Goal: Find specific page/section: Find specific page/section

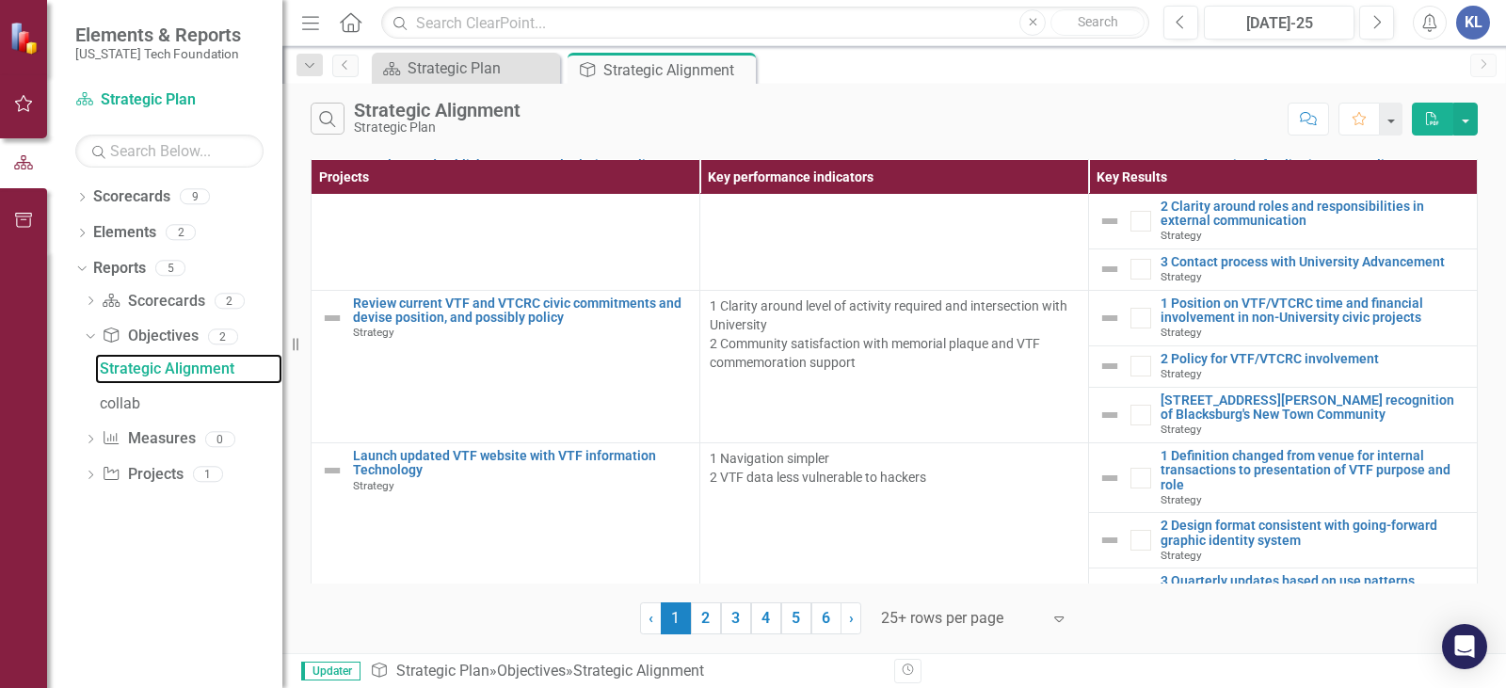
scroll to position [1600, 0]
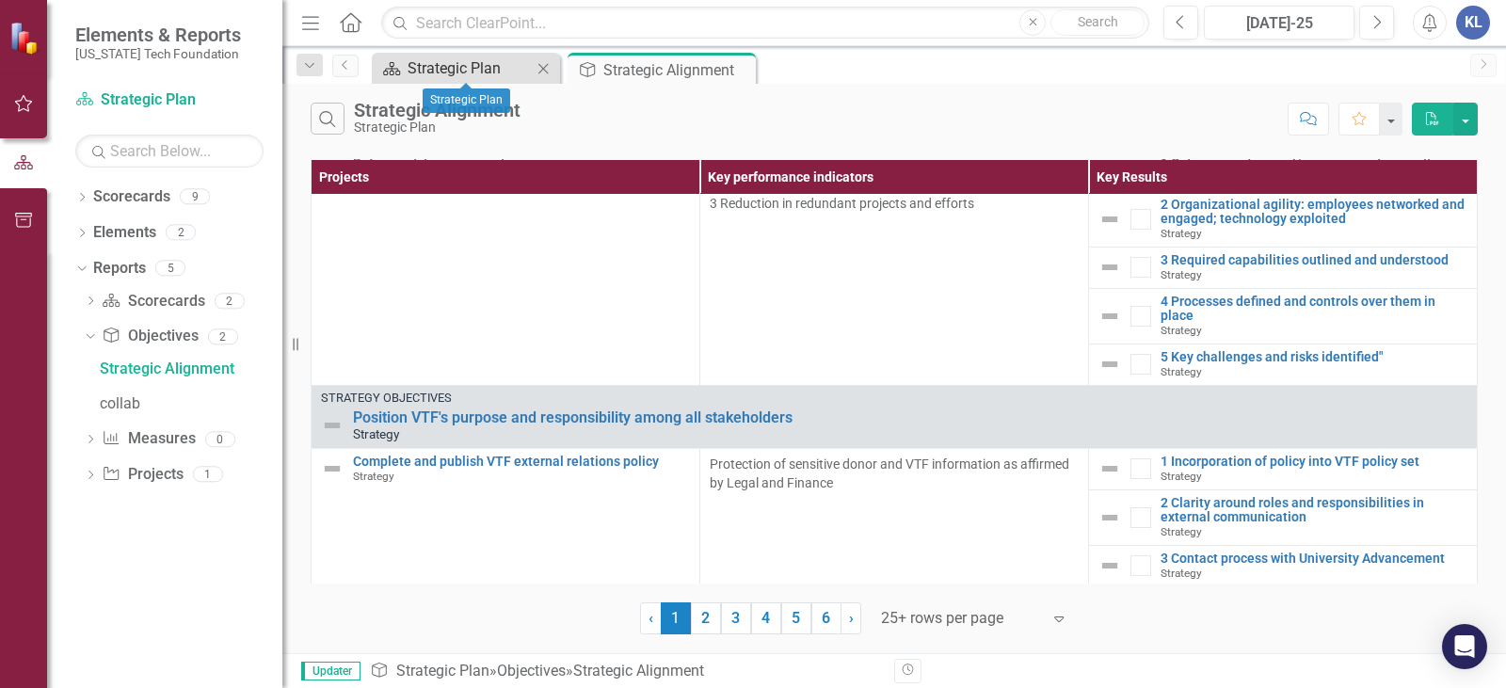
click at [432, 66] on div "Strategic Plan" at bounding box center [470, 68] width 124 height 24
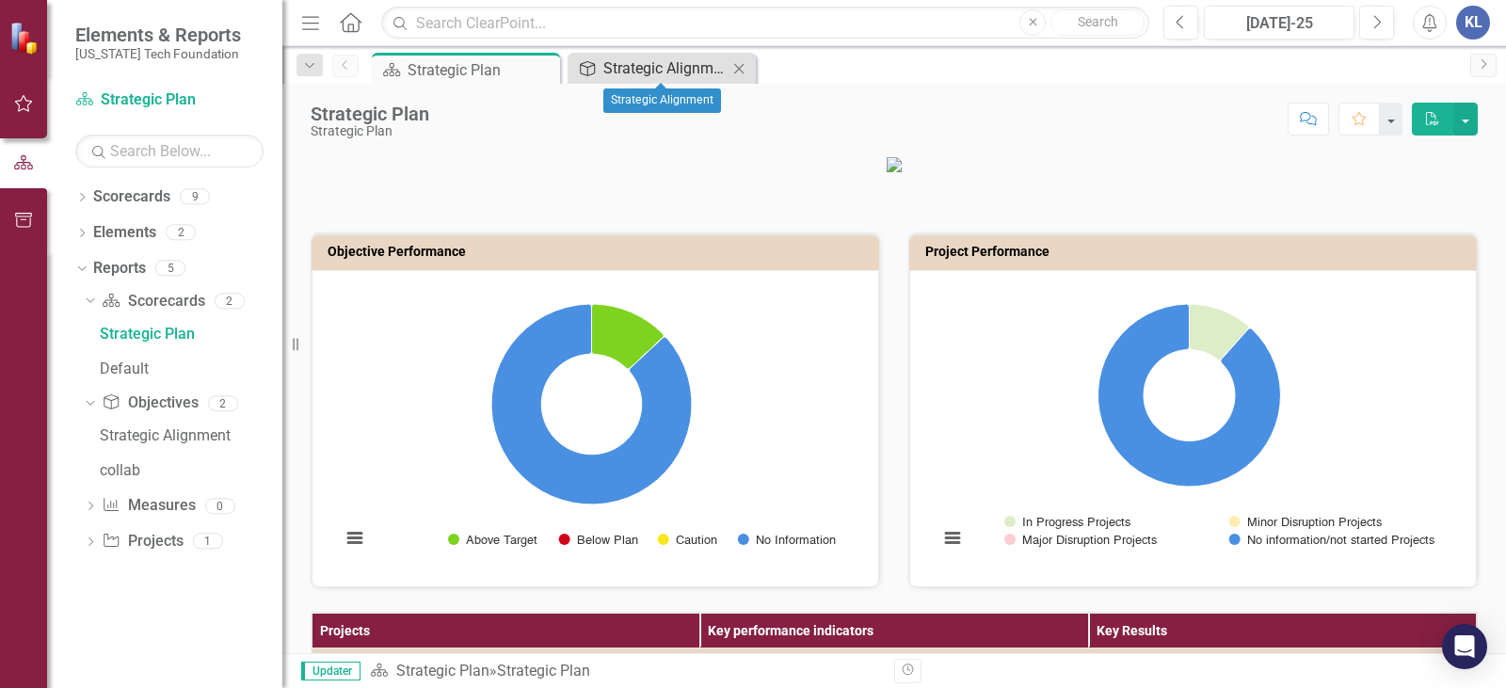
click at [632, 77] on div "Strategic Alignment" at bounding box center [665, 68] width 124 height 24
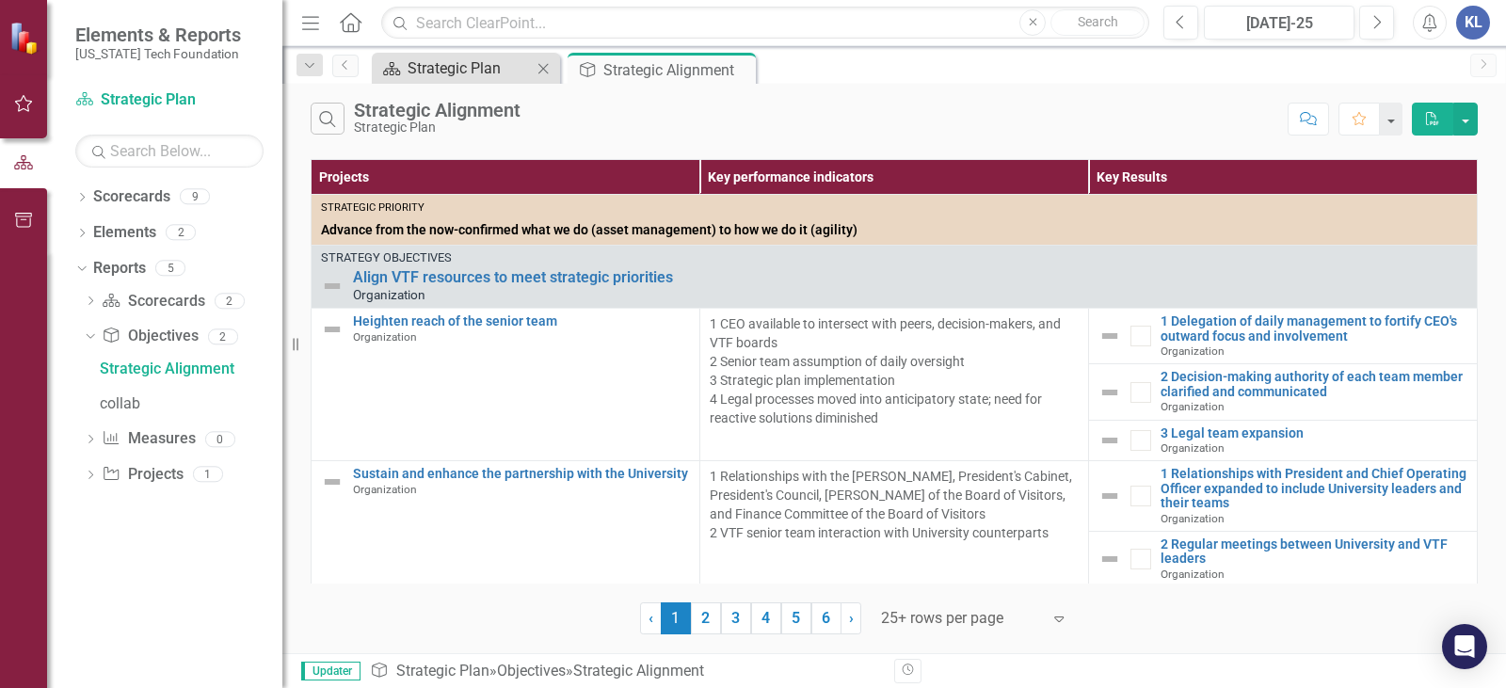
click at [516, 64] on div "Strategic Plan" at bounding box center [470, 68] width 124 height 24
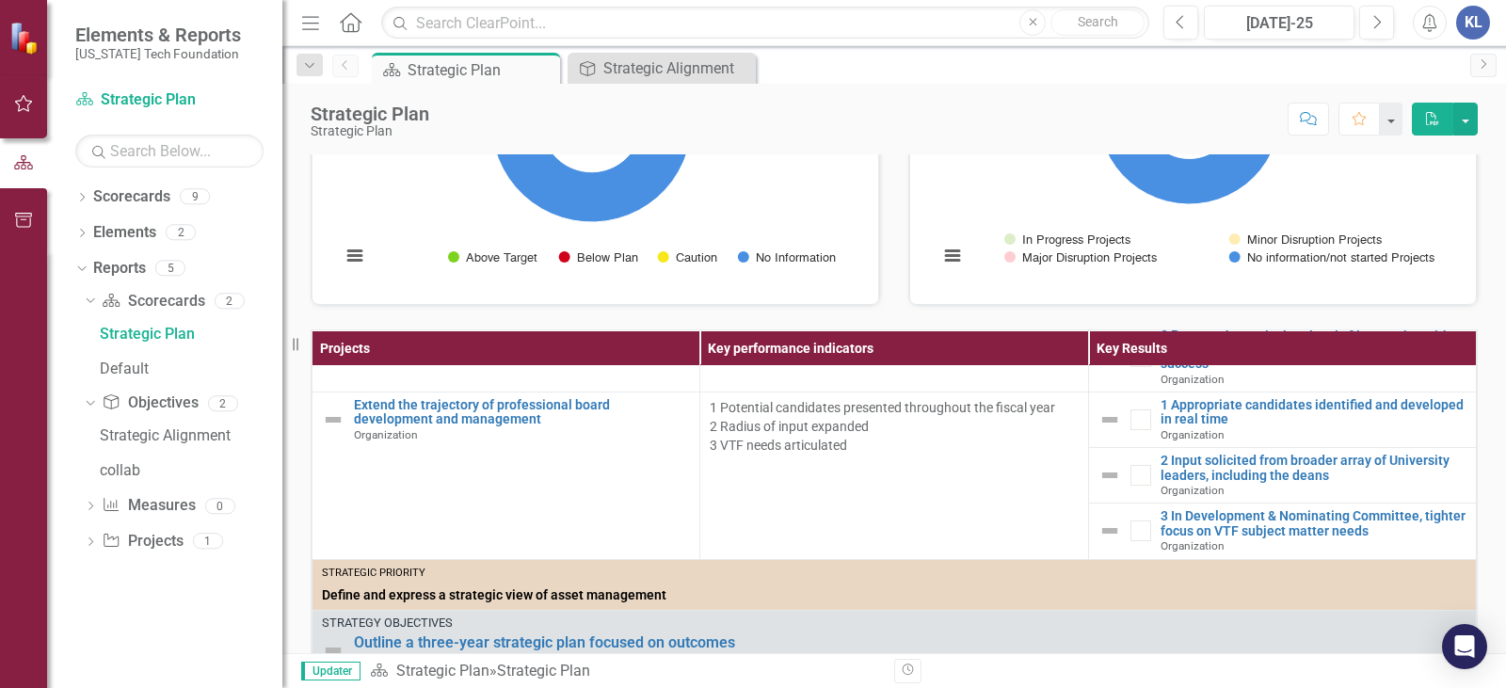
scroll to position [471, 0]
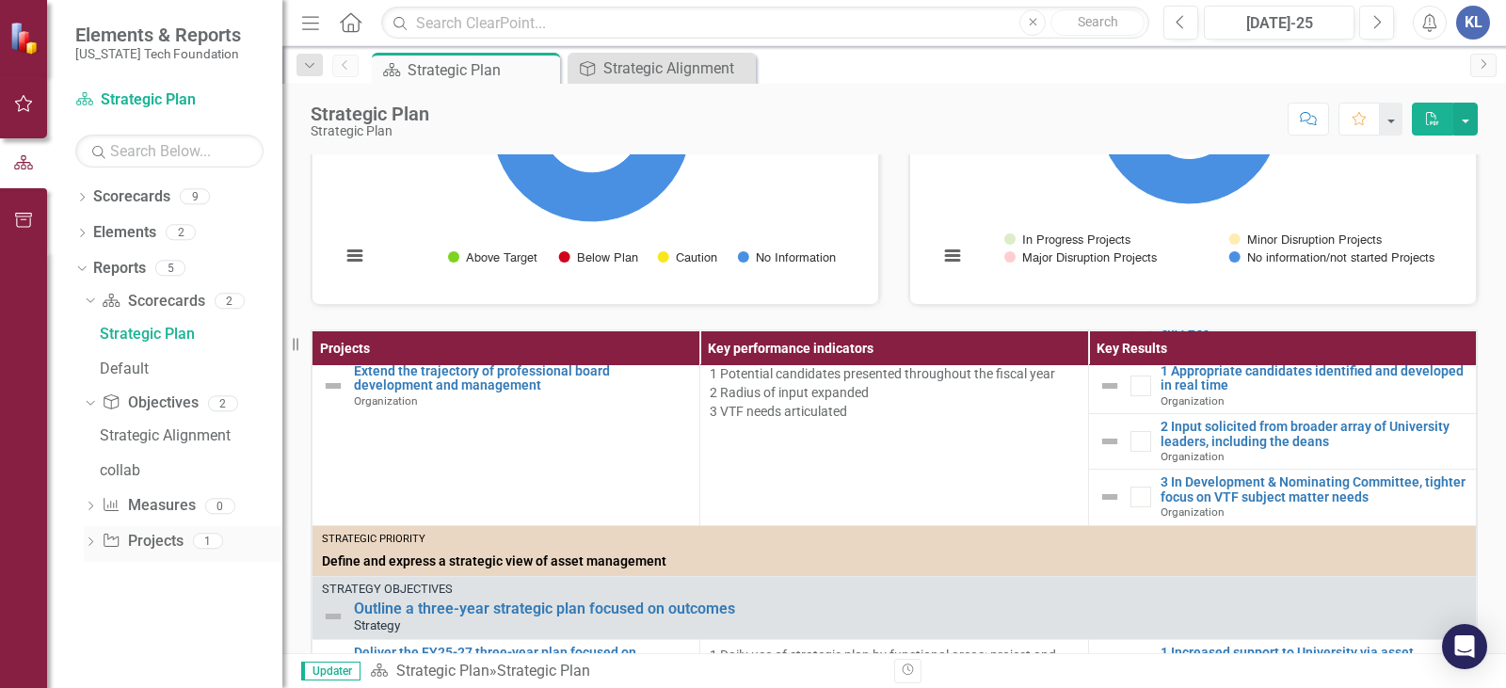
click at [88, 547] on icon "Dropdown" at bounding box center [90, 543] width 13 height 10
click at [87, 407] on icon at bounding box center [90, 408] width 8 height 5
click at [88, 334] on icon "Dropdown" at bounding box center [90, 338] width 13 height 10
click at [89, 331] on icon "Dropdown" at bounding box center [88, 335] width 10 height 13
click at [88, 300] on icon "Dropdown" at bounding box center [90, 302] width 13 height 10
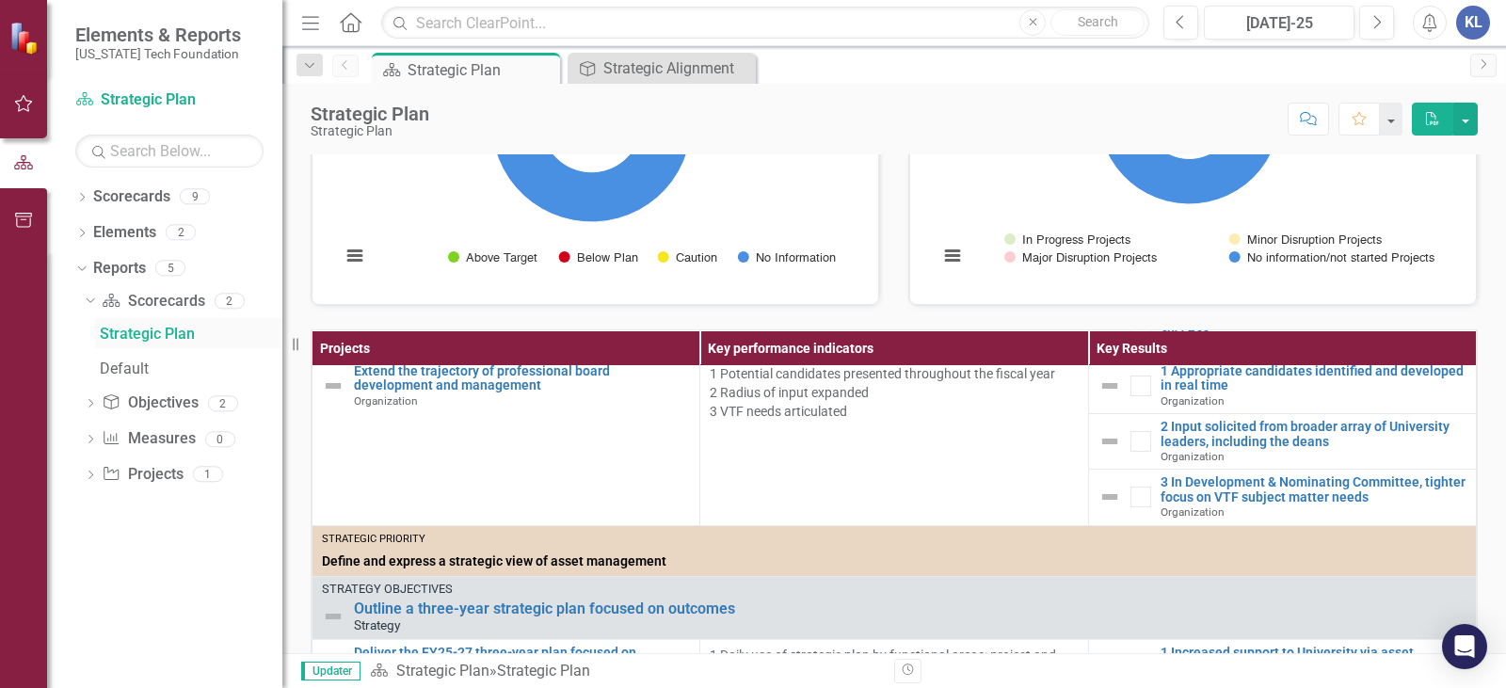
click at [114, 330] on div "Strategic Plan" at bounding box center [191, 334] width 183 height 17
click at [170, 340] on div "Strategic Plan" at bounding box center [191, 334] width 183 height 17
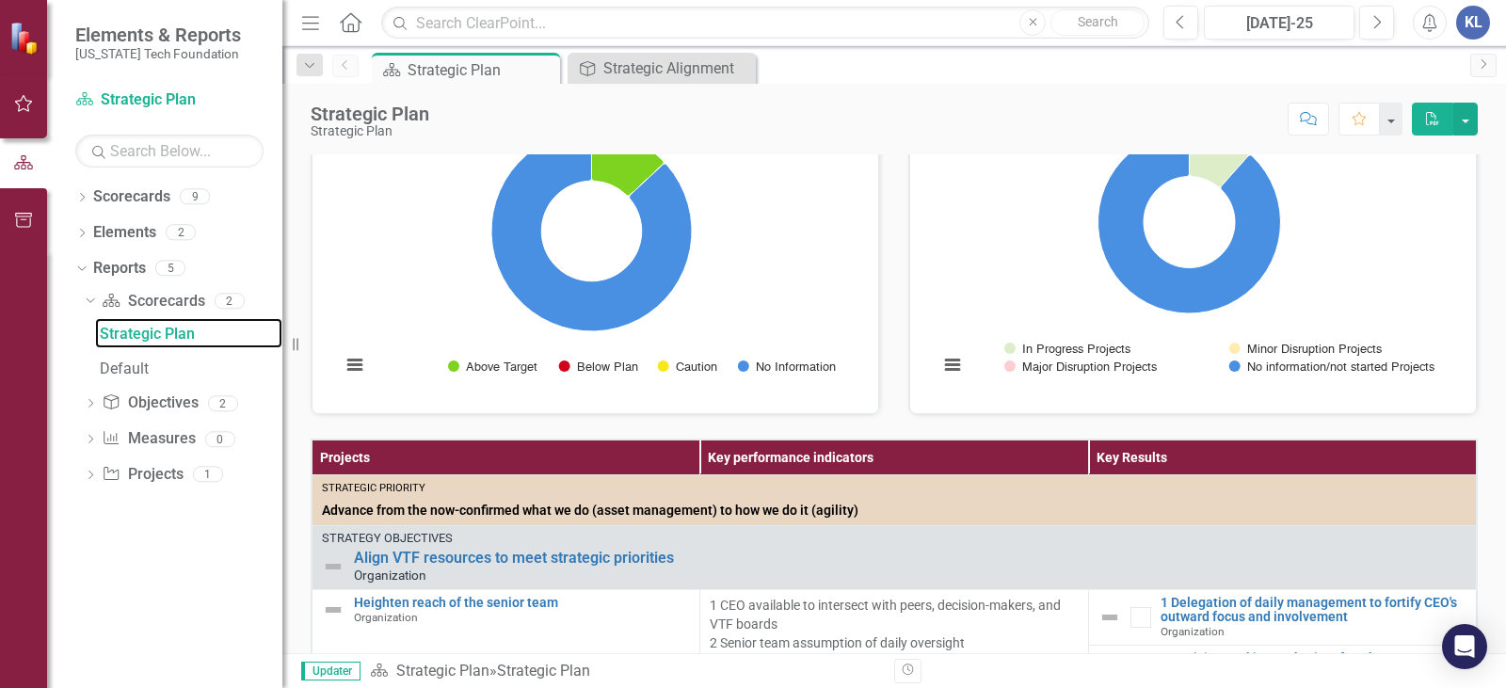
scroll to position [0, 0]
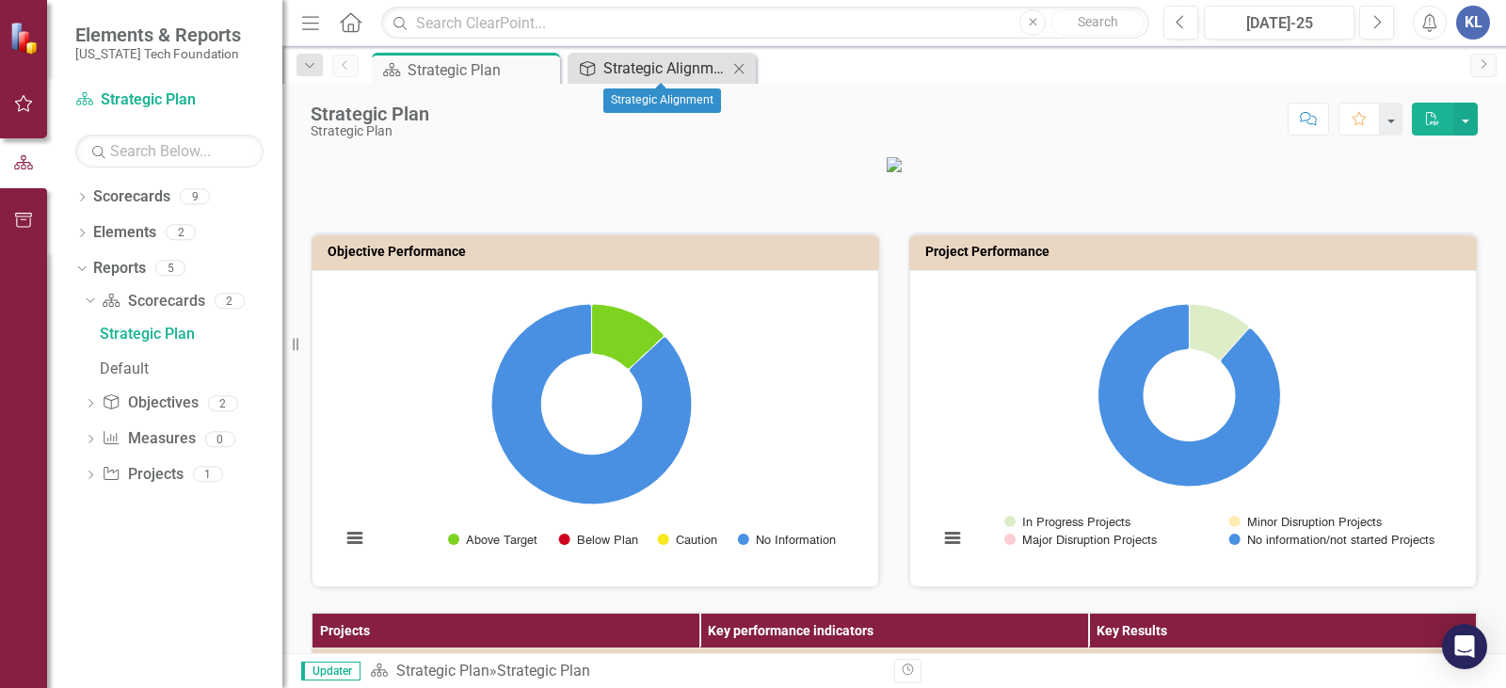
click at [660, 78] on div "Strategic Alignment" at bounding box center [665, 68] width 124 height 24
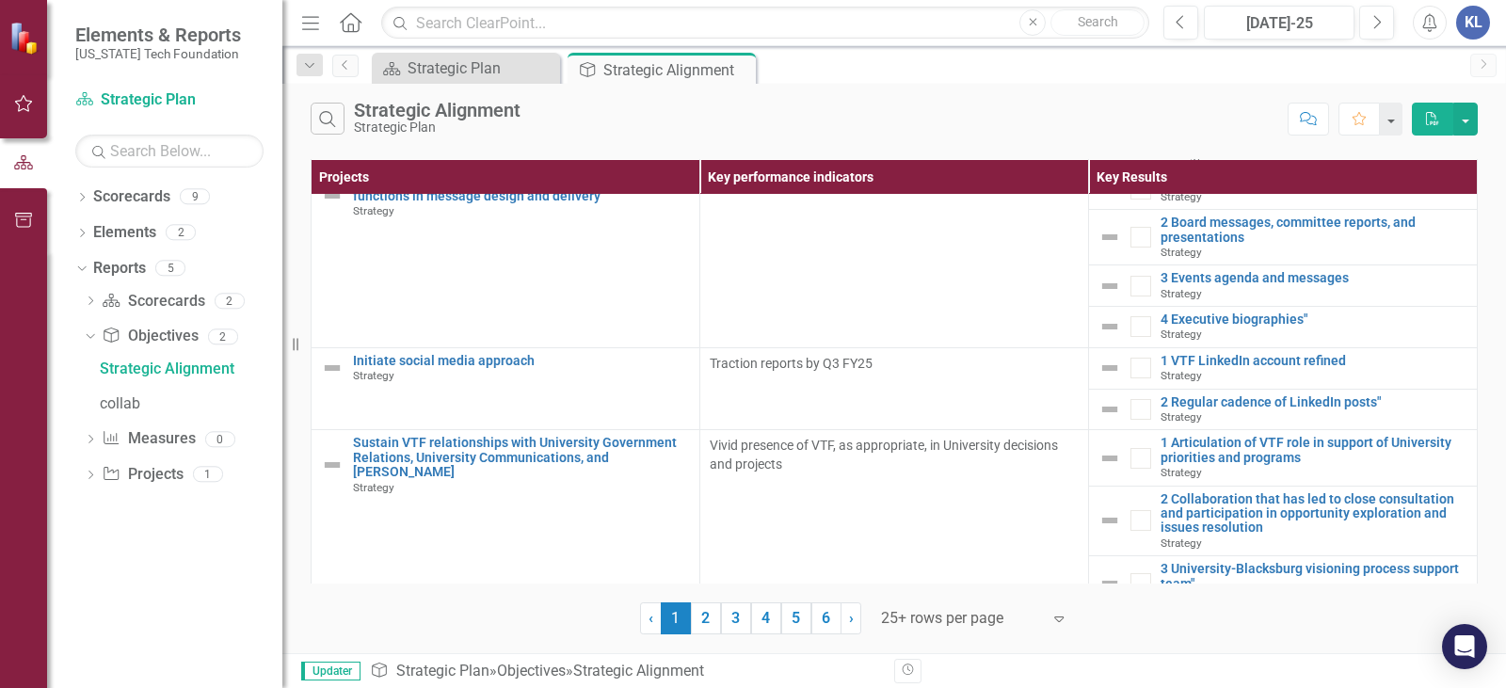
scroll to position [2185, 0]
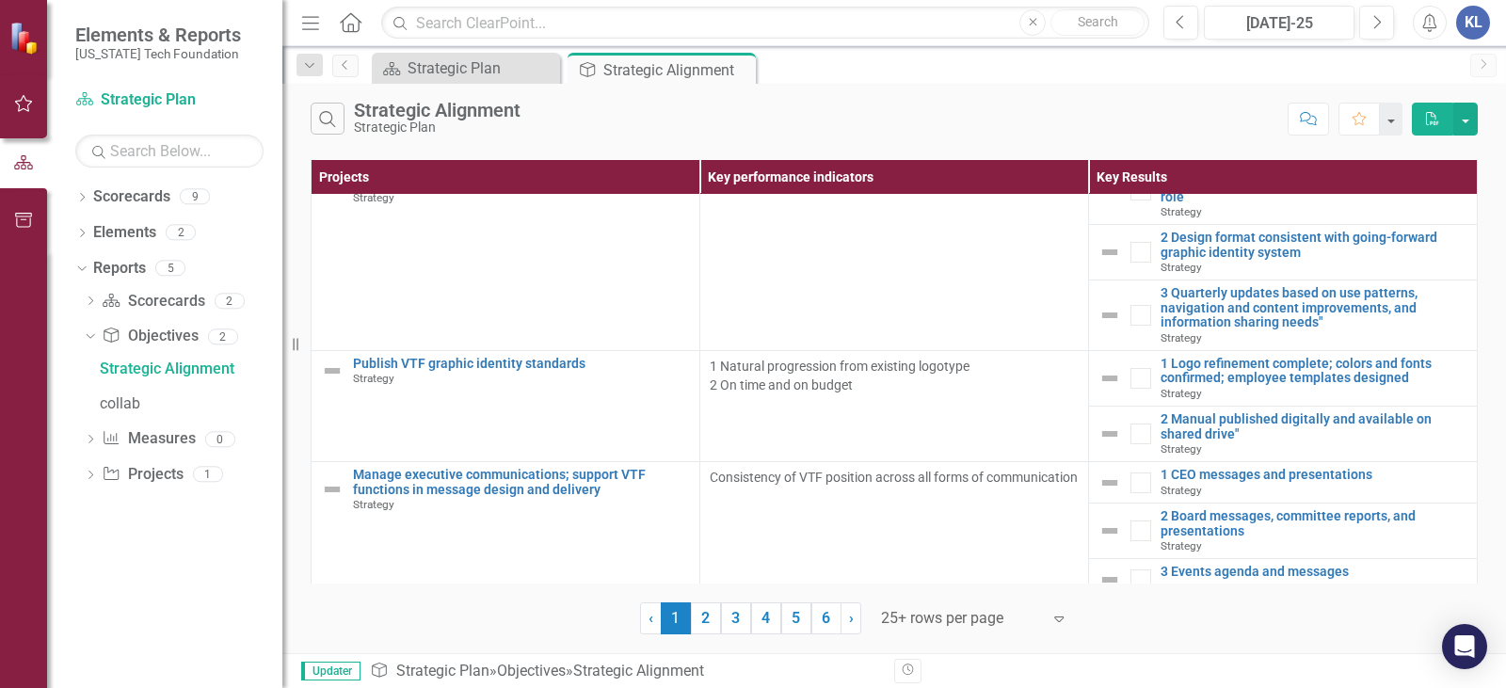
click at [321, 22] on icon "Menu" at bounding box center [310, 22] width 24 height 20
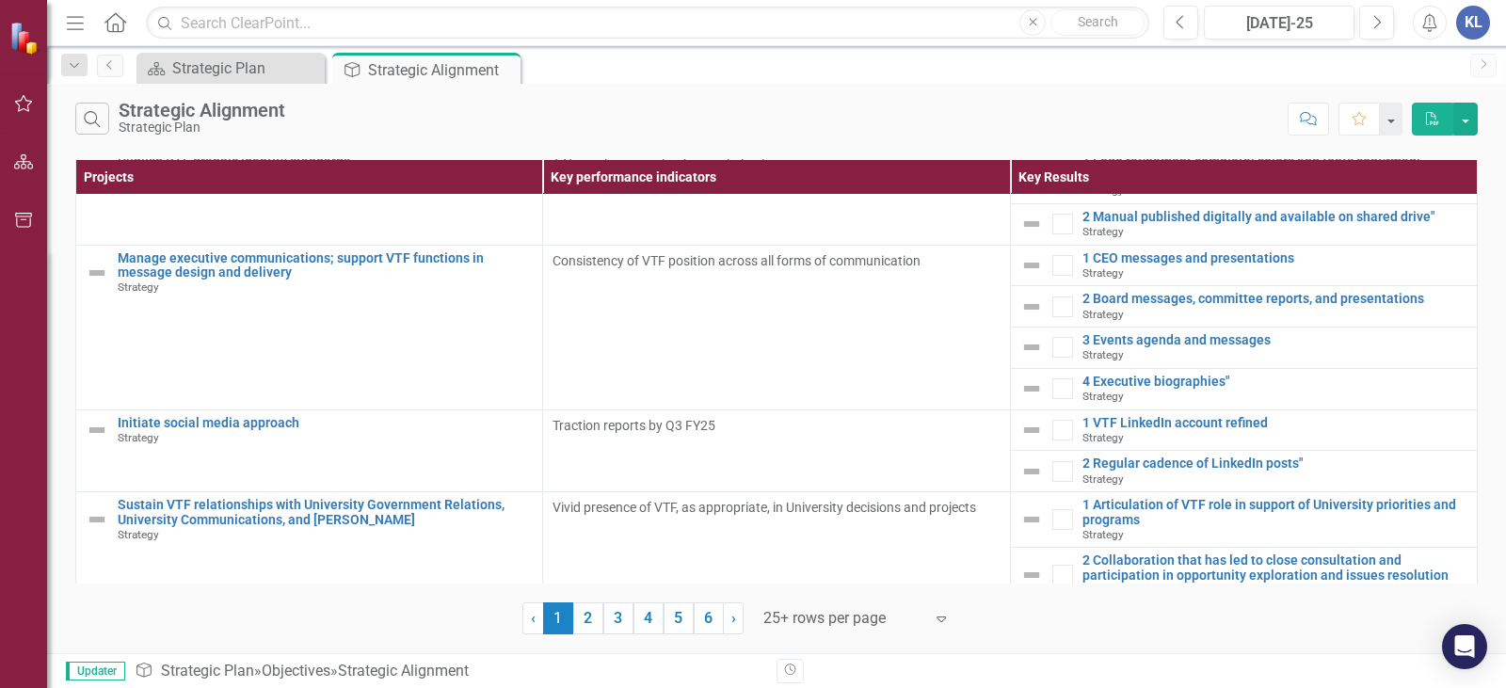
click at [81, 20] on icon "Menu" at bounding box center [75, 22] width 24 height 20
